Goal: Information Seeking & Learning: Learn about a topic

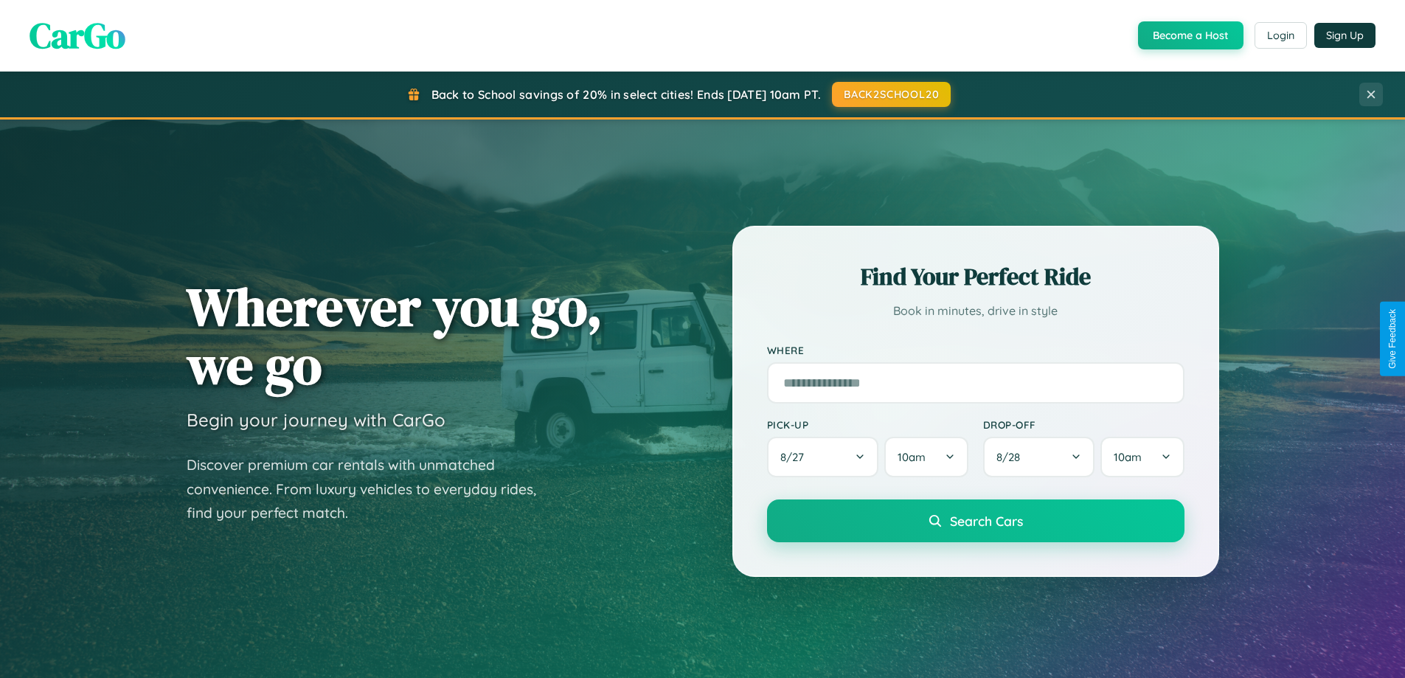
scroll to position [2838, 0]
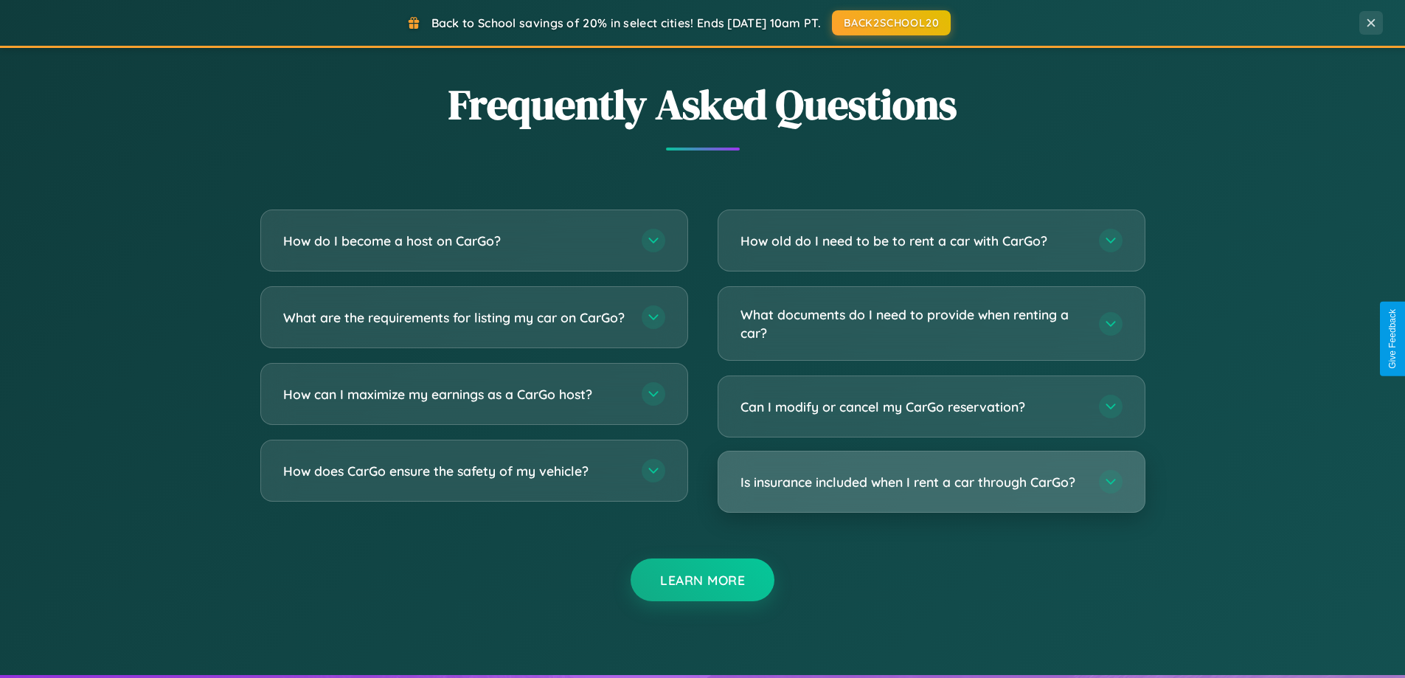
click at [931, 482] on h3 "Is insurance included when I rent a car through CarGo?" at bounding box center [912, 482] width 344 height 18
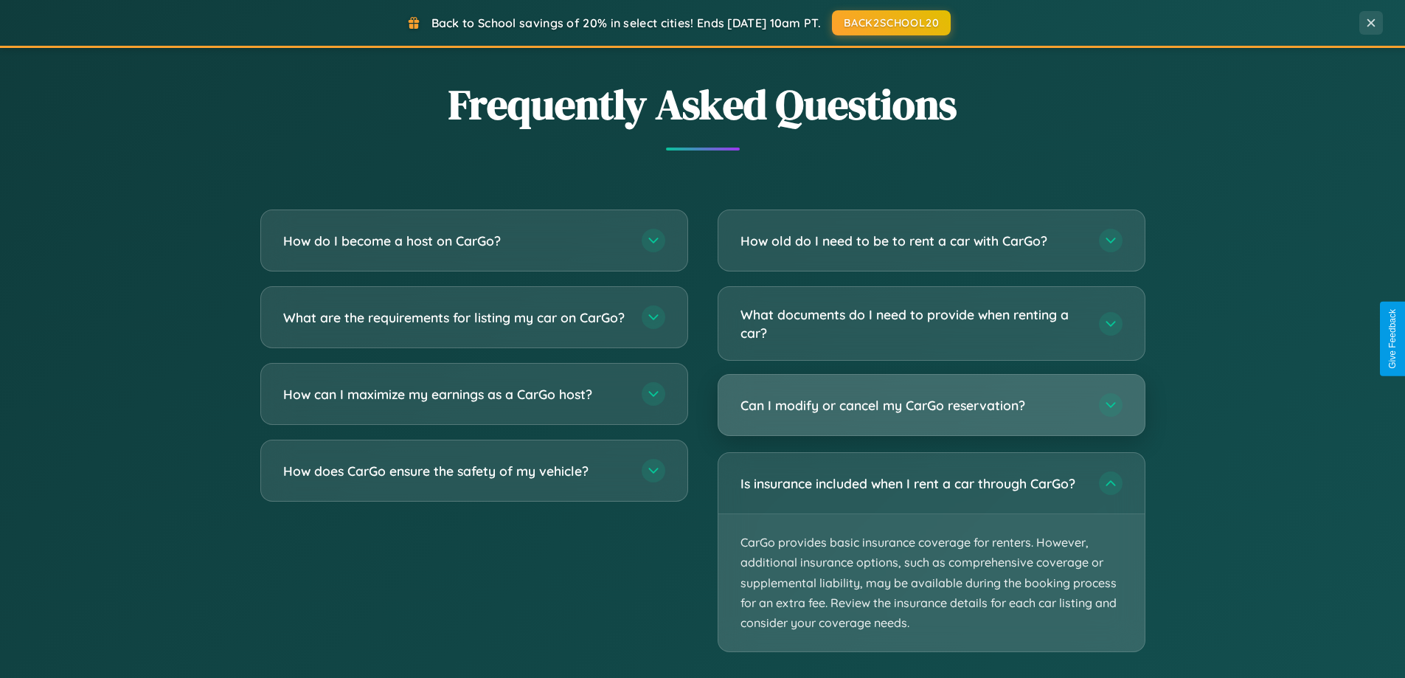
click at [931, 406] on h3 "Can I modify or cancel my CarGo reservation?" at bounding box center [912, 405] width 344 height 18
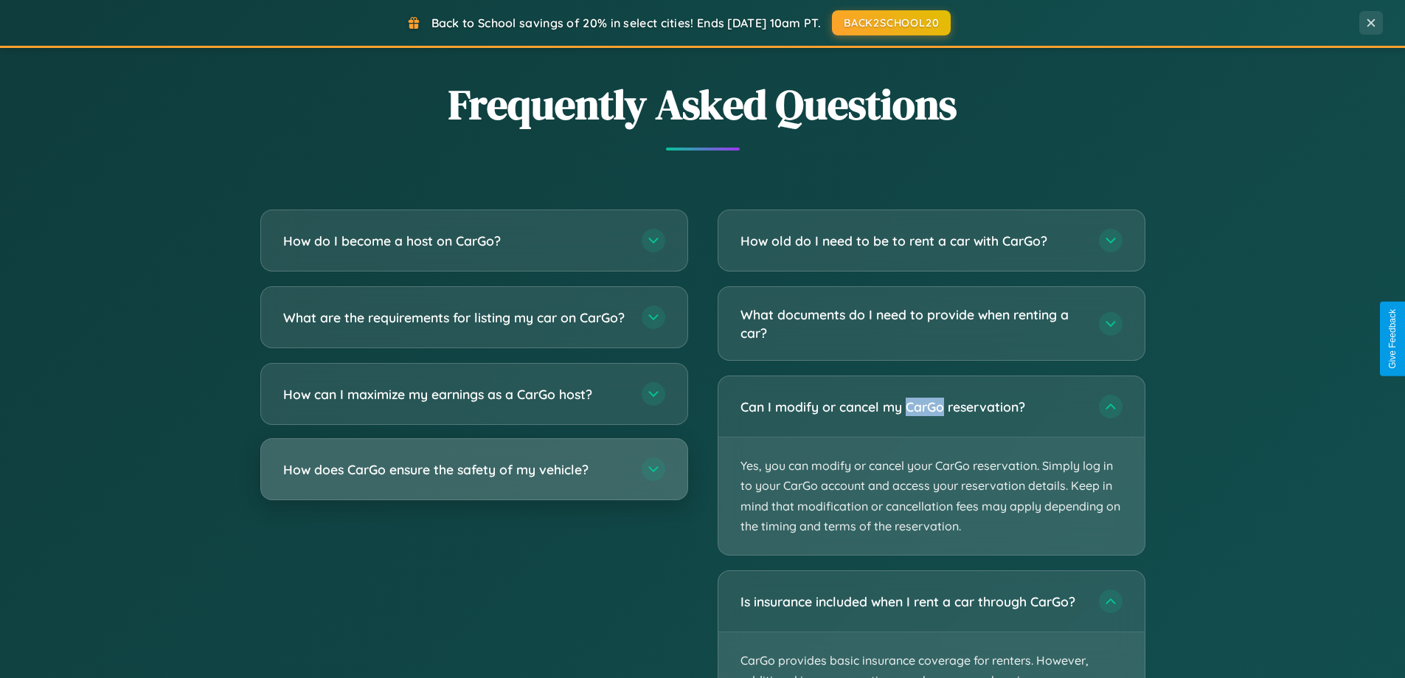
click at [473, 479] on h3 "How does CarGo ensure the safety of my vehicle?" at bounding box center [455, 469] width 344 height 18
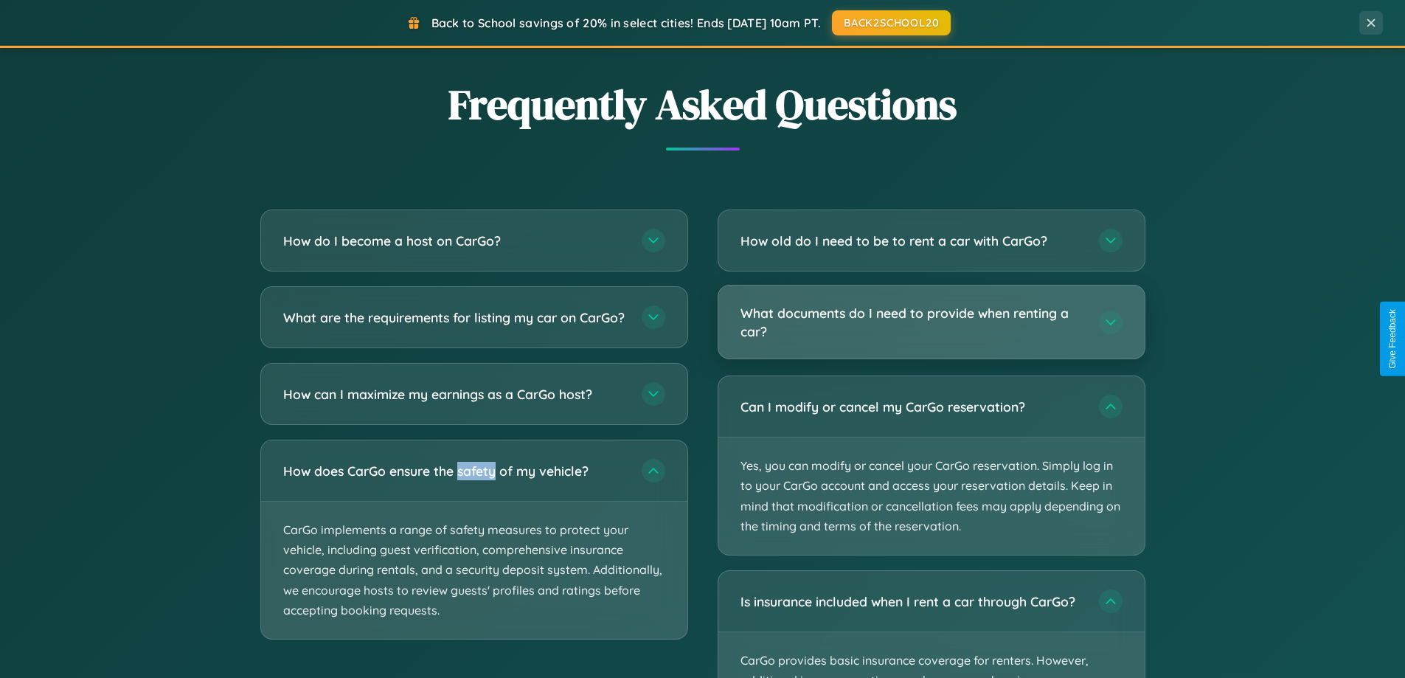
click at [931, 323] on h3 "What documents do I need to provide when renting a car?" at bounding box center [912, 322] width 344 height 36
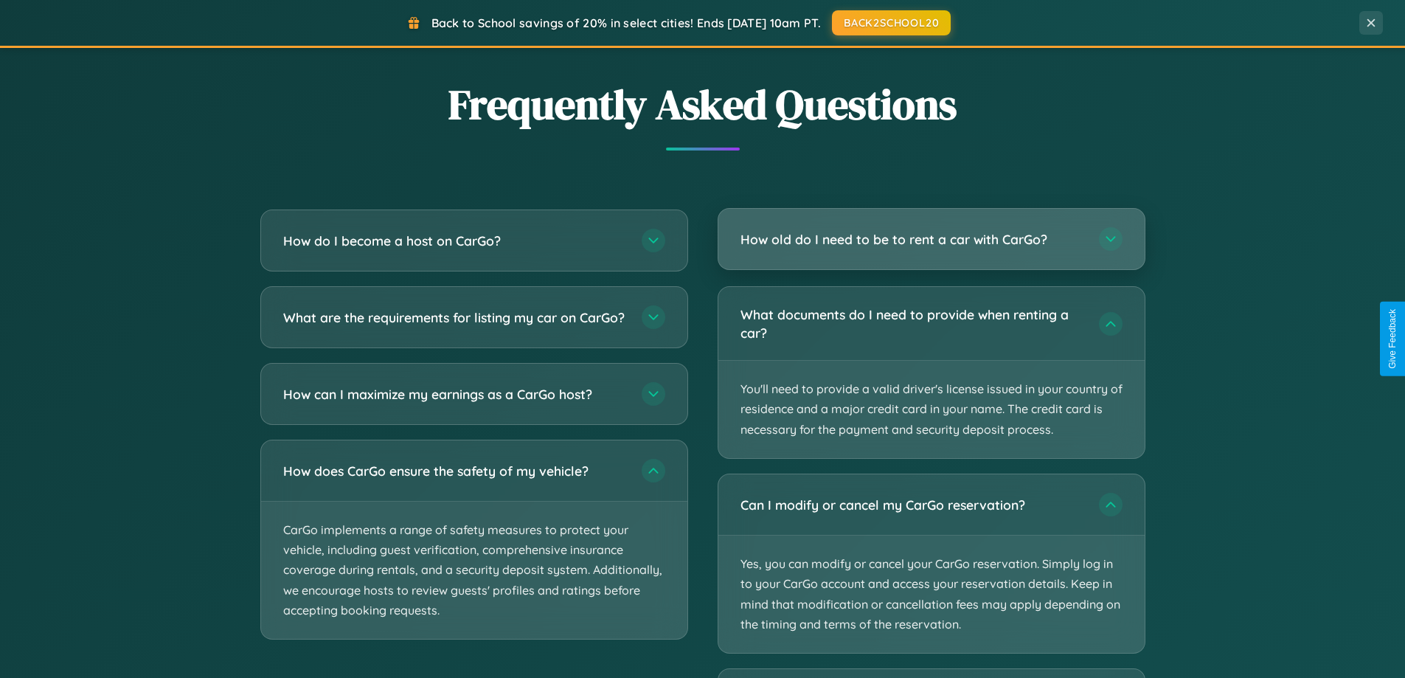
click at [931, 240] on h3 "How old do I need to be to rent a car with CarGo?" at bounding box center [912, 239] width 344 height 18
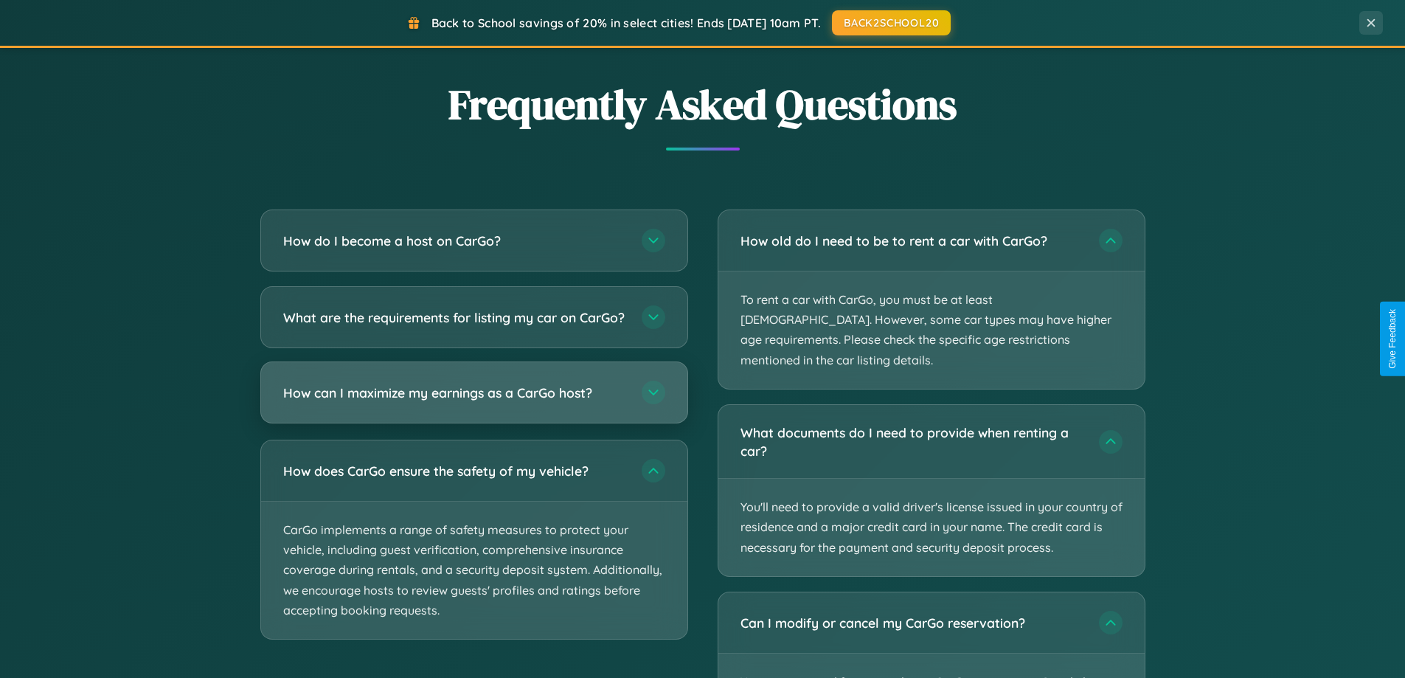
click at [473, 402] on h3 "How can I maximize my earnings as a CarGo host?" at bounding box center [455, 392] width 344 height 18
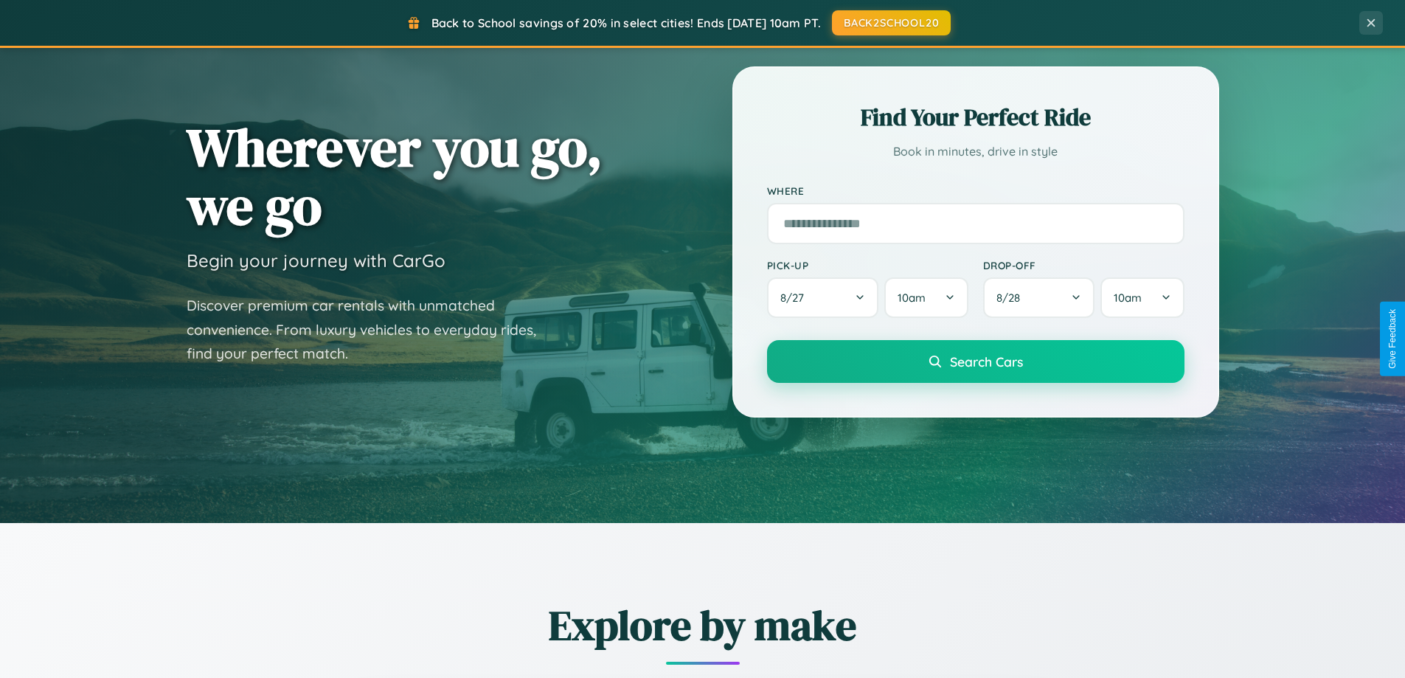
scroll to position [0, 0]
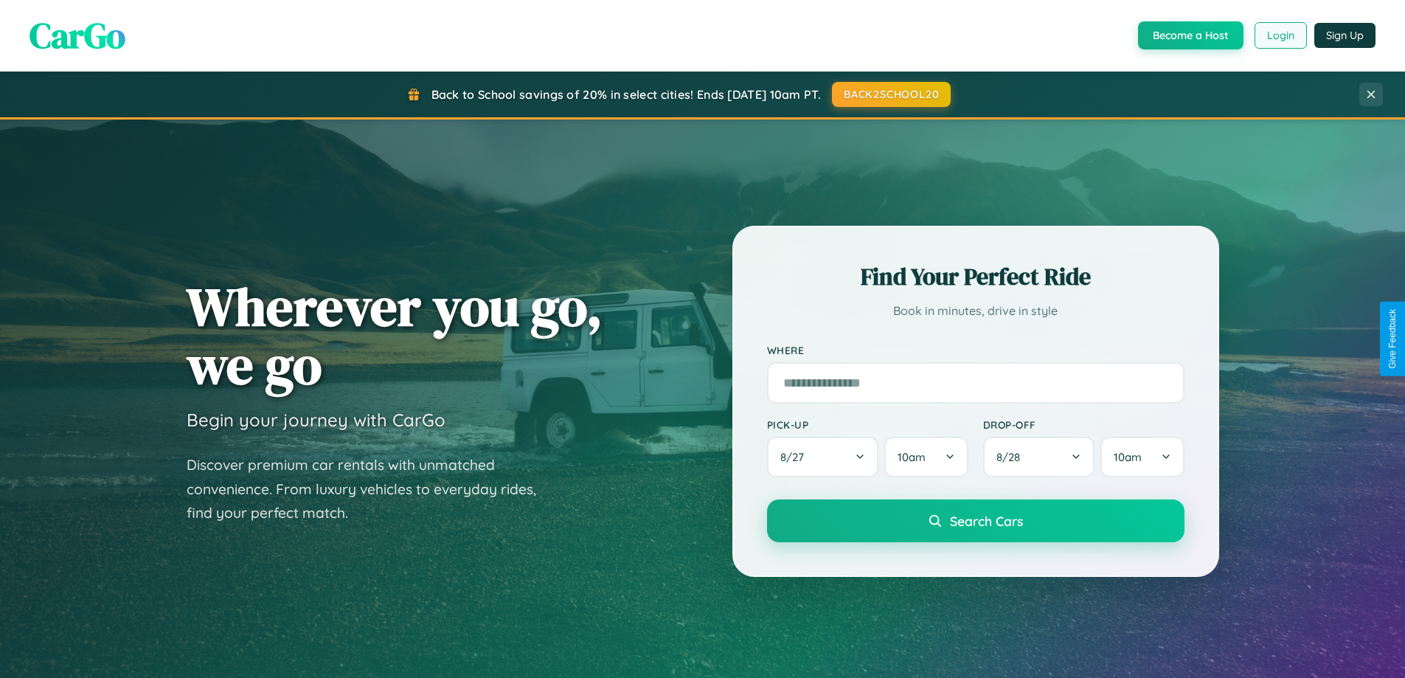
click at [1279, 35] on button "Login" at bounding box center [1280, 35] width 52 height 27
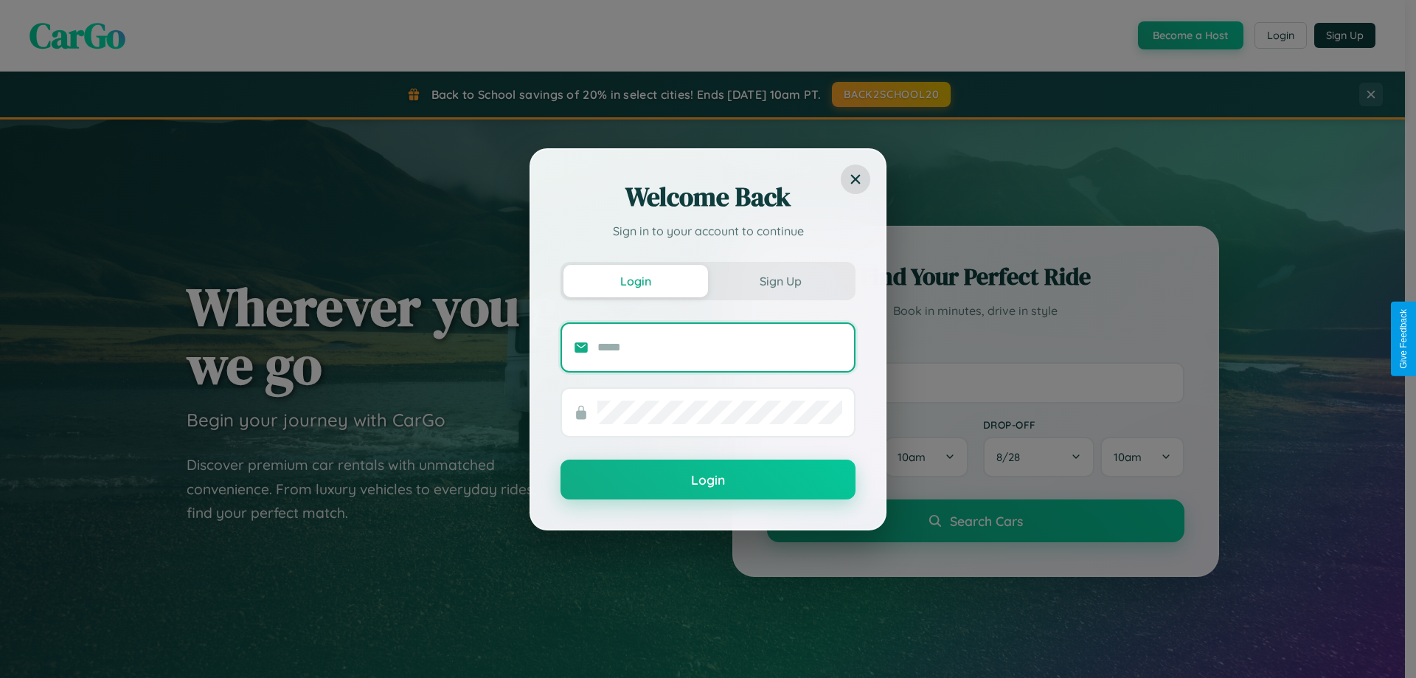
click at [720, 347] on input "text" at bounding box center [719, 348] width 245 height 24
type input "**********"
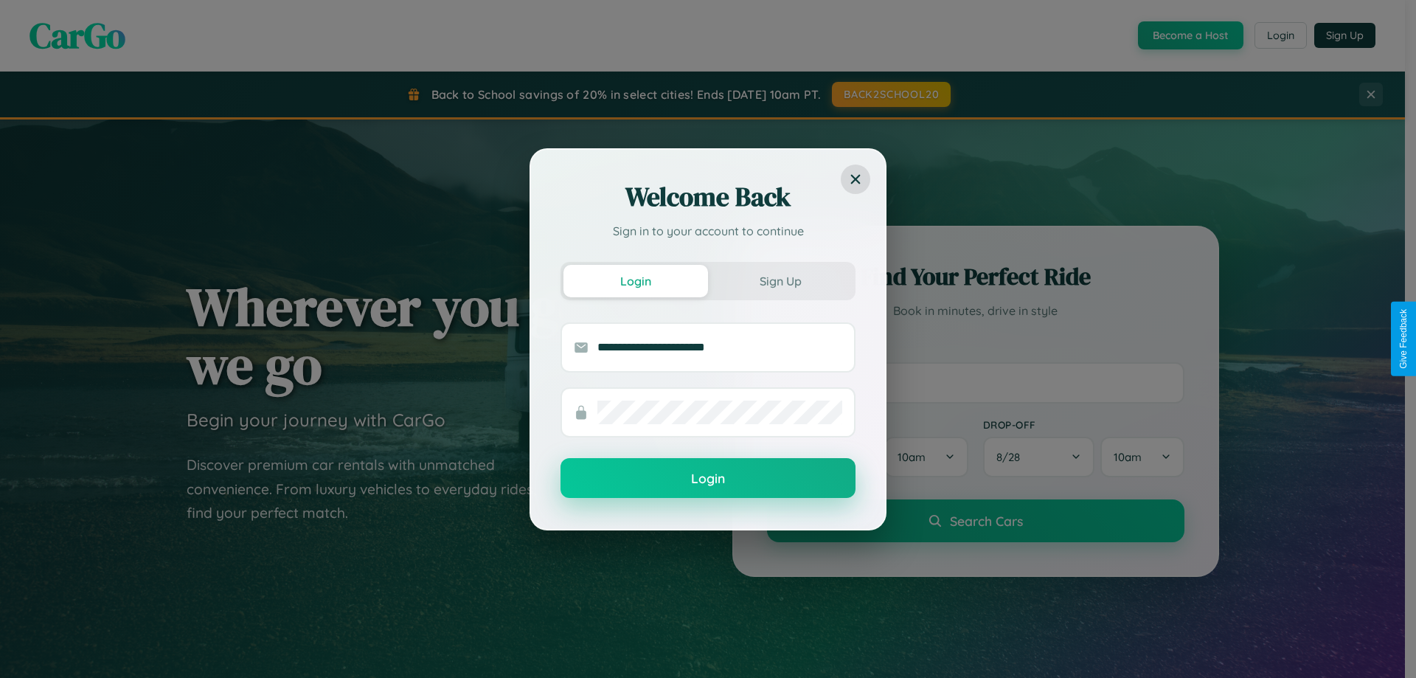
click at [708, 479] on button "Login" at bounding box center [707, 478] width 295 height 40
